Goal: Task Accomplishment & Management: Use online tool/utility

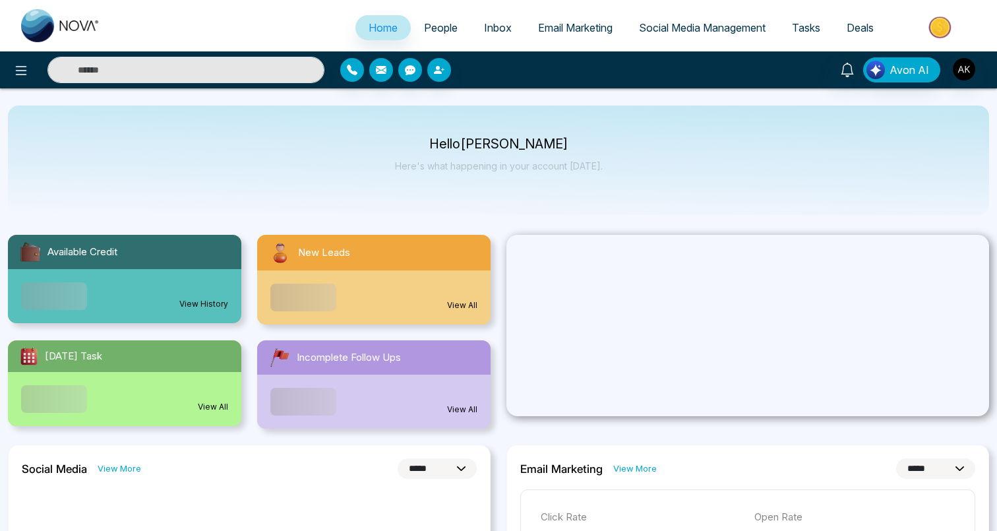
select select "*"
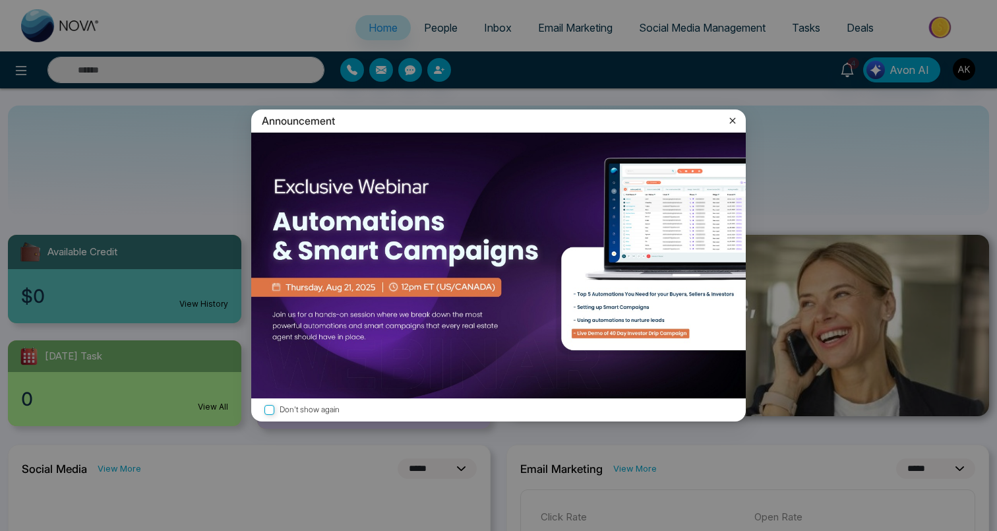
click at [734, 121] on icon at bounding box center [732, 120] width 13 height 13
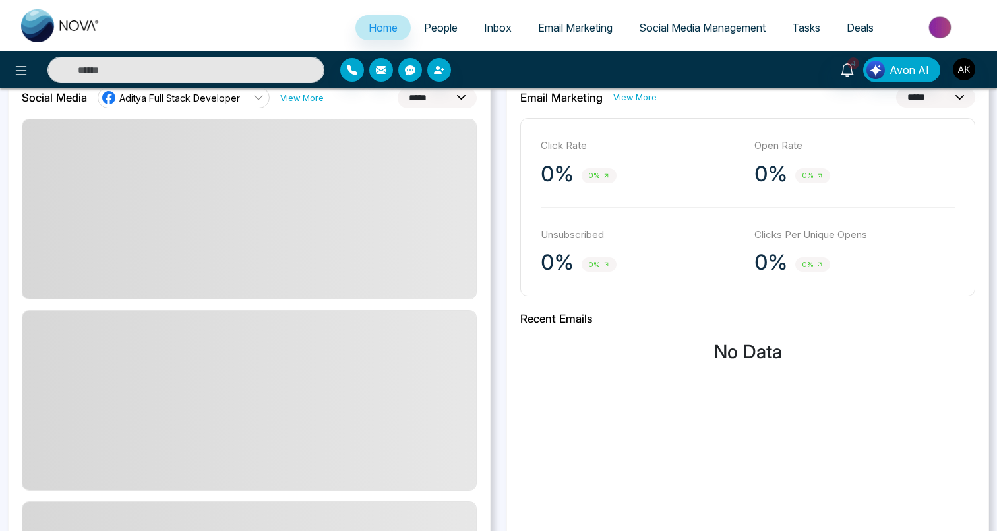
scroll to position [117, 0]
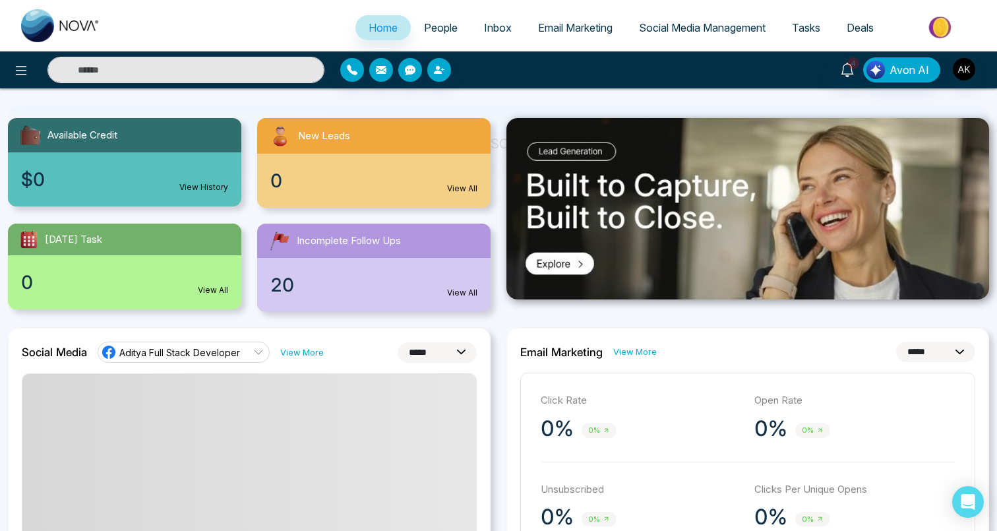
click at [435, 36] on link "People" at bounding box center [441, 27] width 60 height 25
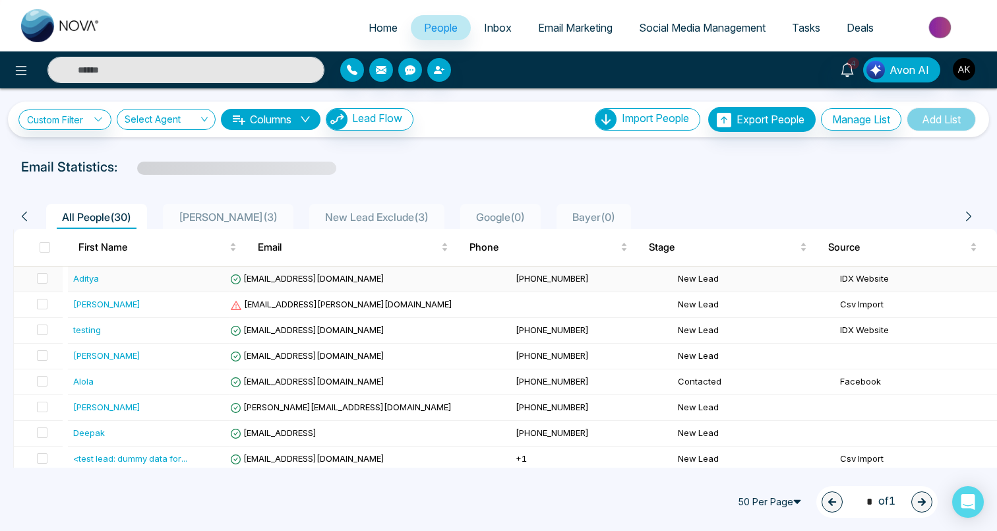
click at [86, 279] on div "Aditya" at bounding box center [86, 278] width 26 height 13
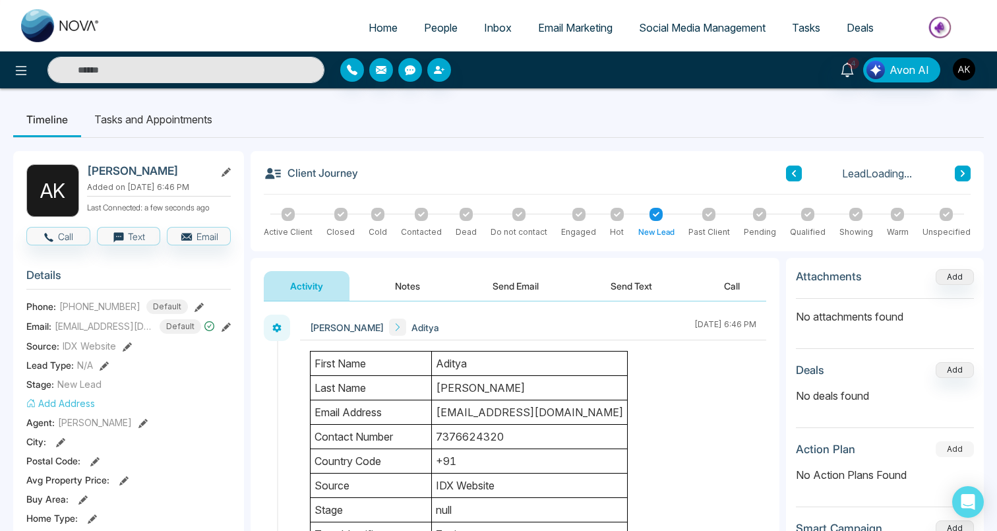
click at [957, 452] on button "Add" at bounding box center [955, 449] width 38 height 16
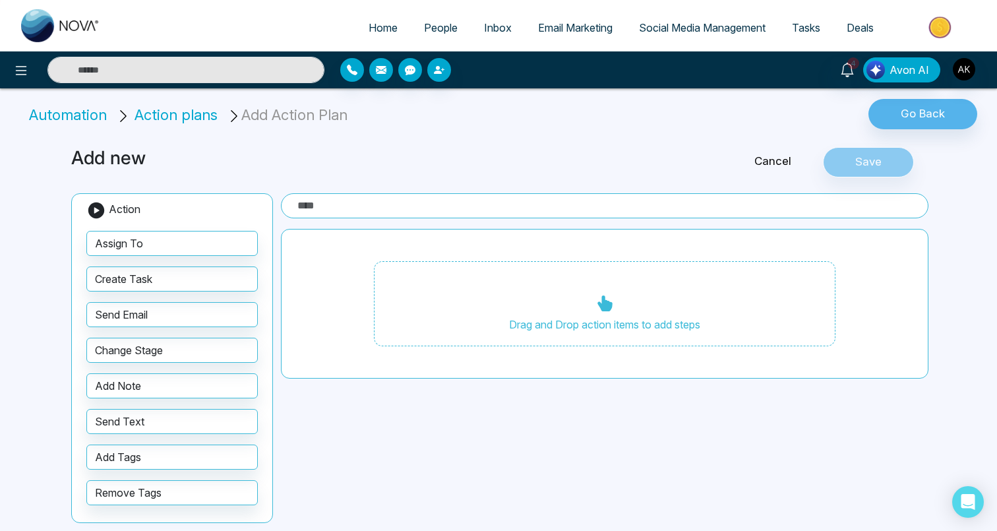
click at [174, 117] on span "Action plans" at bounding box center [175, 114] width 83 height 17
click at [284, 192] on div "Add new Cancel Save Action Assign To Create Task Send Email Change Stage Add No…" at bounding box center [498, 336] width 870 height 411
drag, startPoint x: 243, startPoint y: 118, endPoint x: 385, endPoint y: 118, distance: 141.7
click at [386, 118] on ul "Automation Action plans Add Action Plan" at bounding box center [332, 112] width 649 height 27
copy li "Add Action Plan"
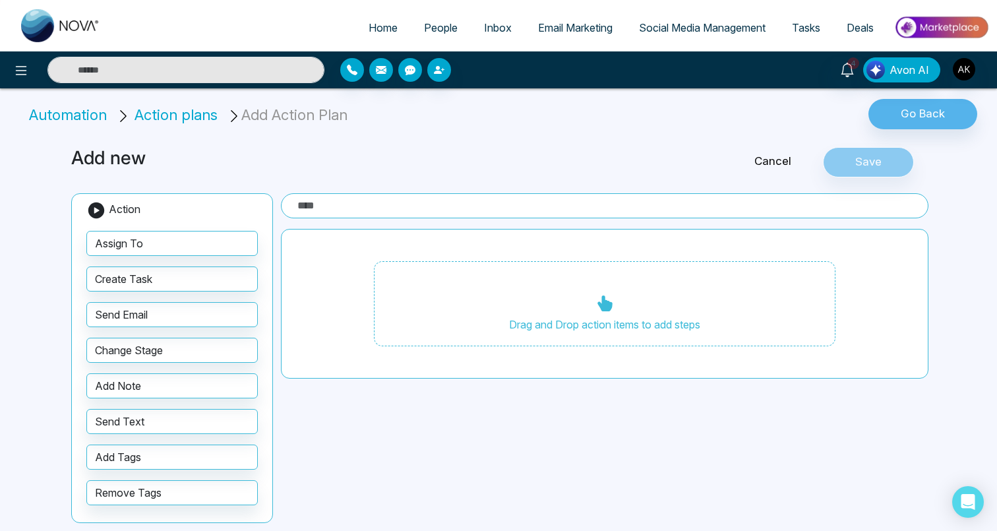
copy li "Add Action Plan"
